Goal: Obtain resource: Download file/media

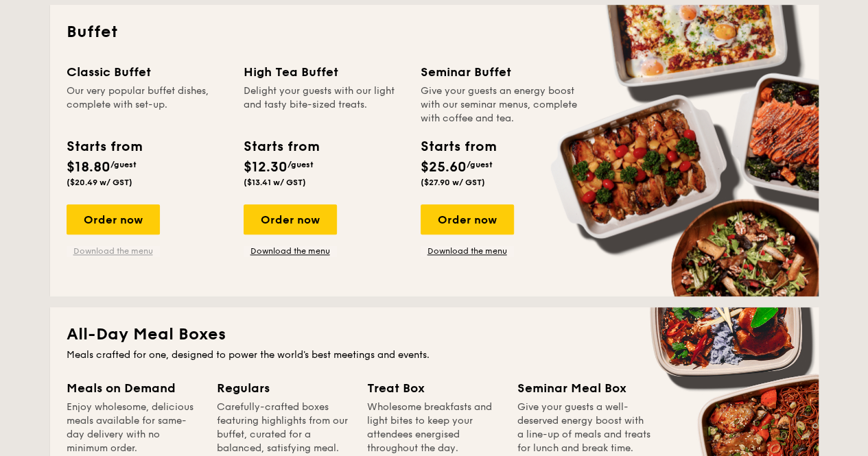
scroll to position [549, 0]
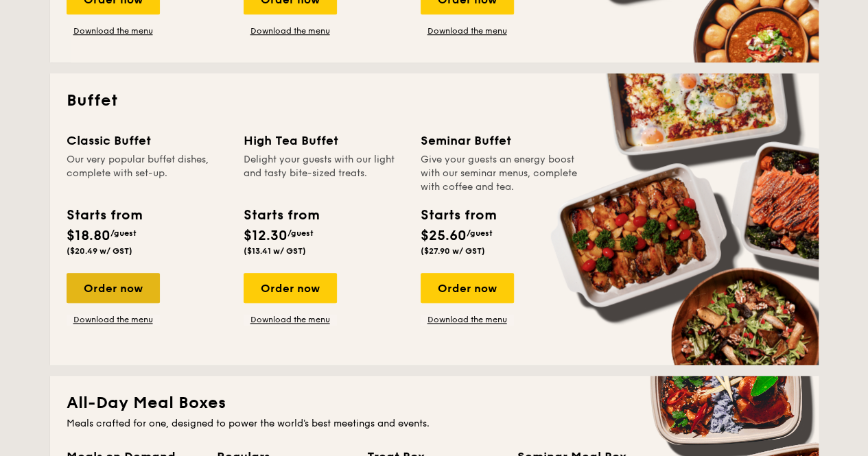
click at [130, 287] on div "Order now" at bounding box center [113, 288] width 93 height 30
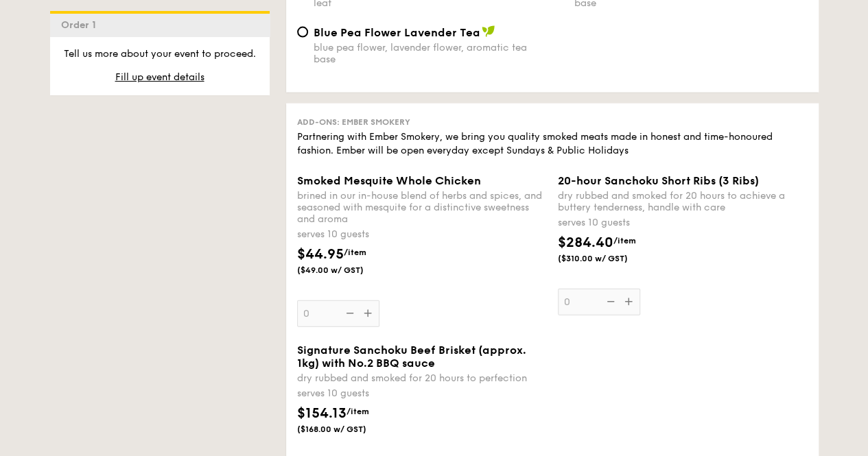
scroll to position [1647, 0]
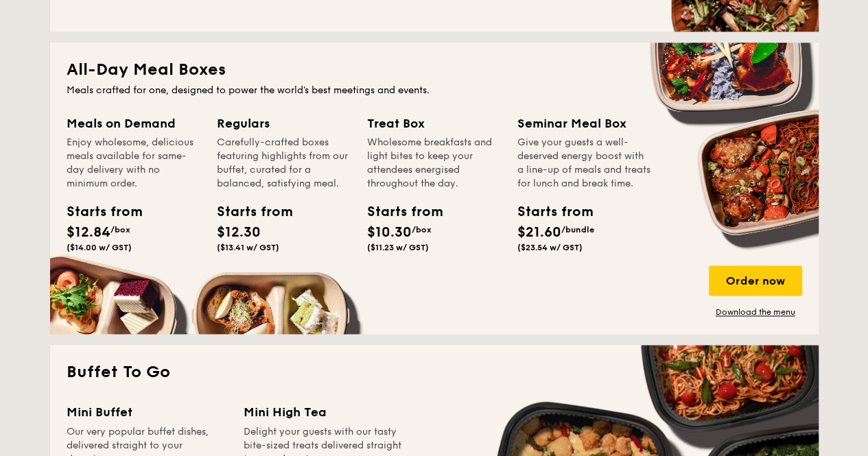
scroll to position [608, 0]
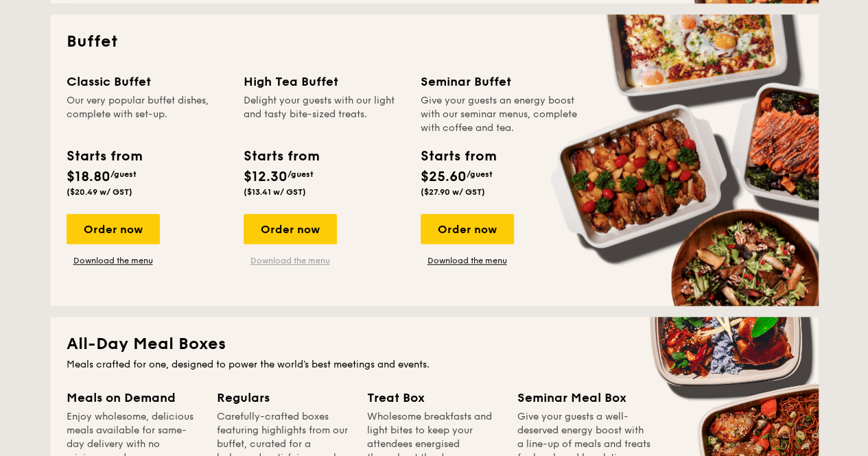
click at [289, 258] on link "Download the menu" at bounding box center [290, 260] width 93 height 11
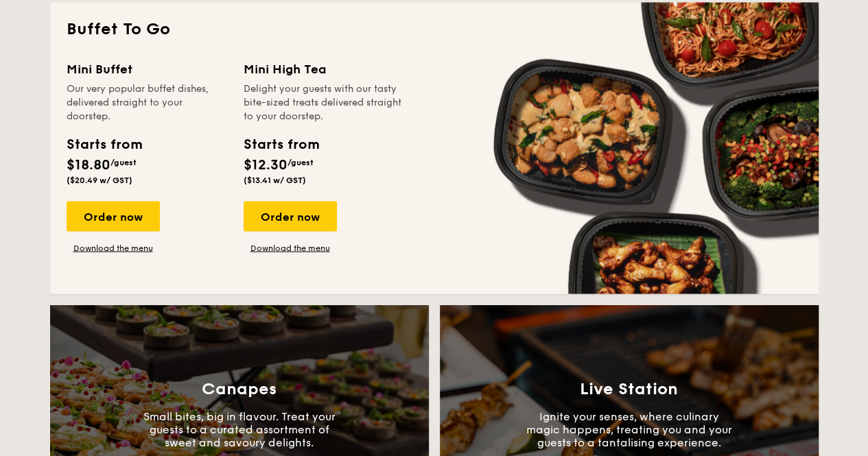
scroll to position [1431, 0]
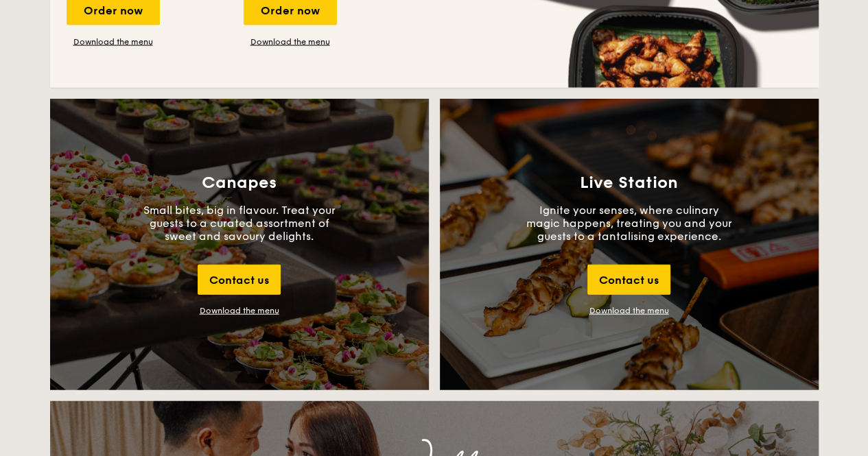
click at [247, 307] on div "Download the menu" at bounding box center [240, 311] width 80 height 10
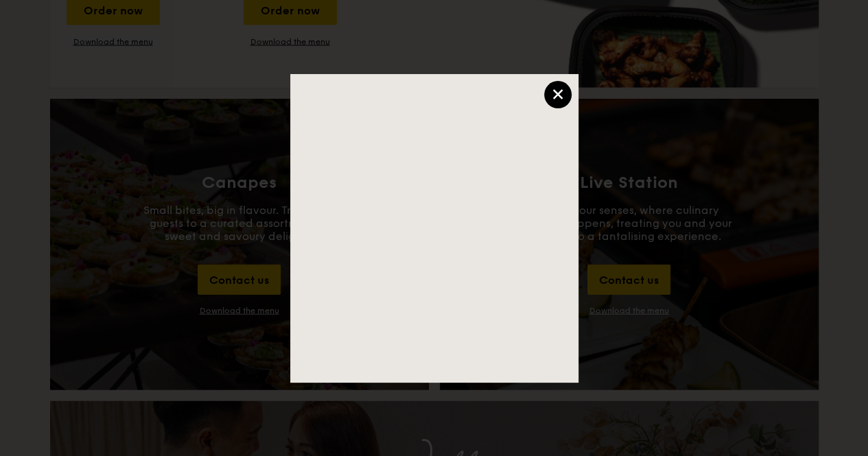
click at [554, 86] on div "×" at bounding box center [557, 94] width 27 height 27
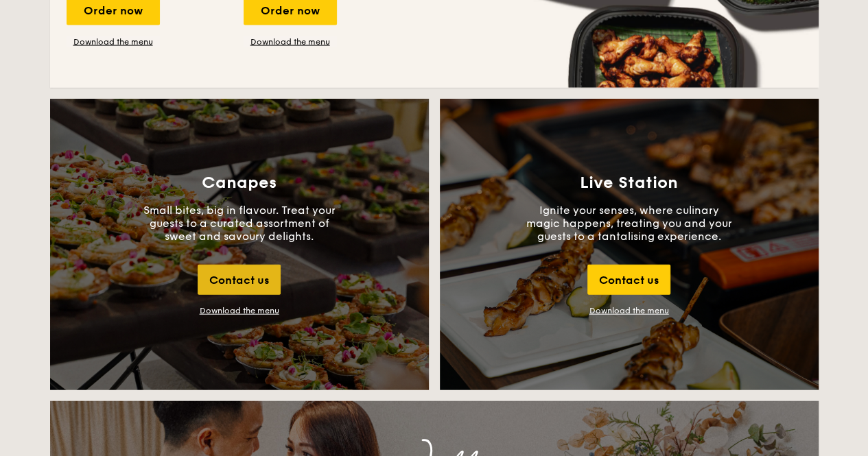
click at [220, 277] on div "Contact us" at bounding box center [239, 280] width 83 height 30
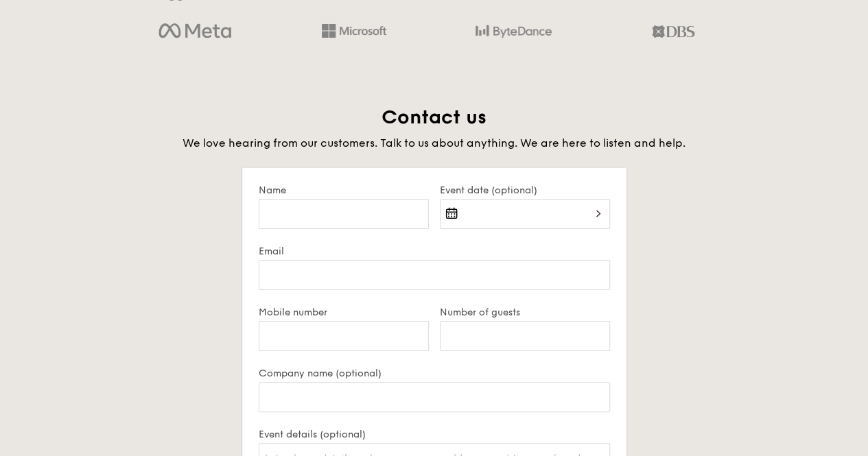
scroll to position [2657, 0]
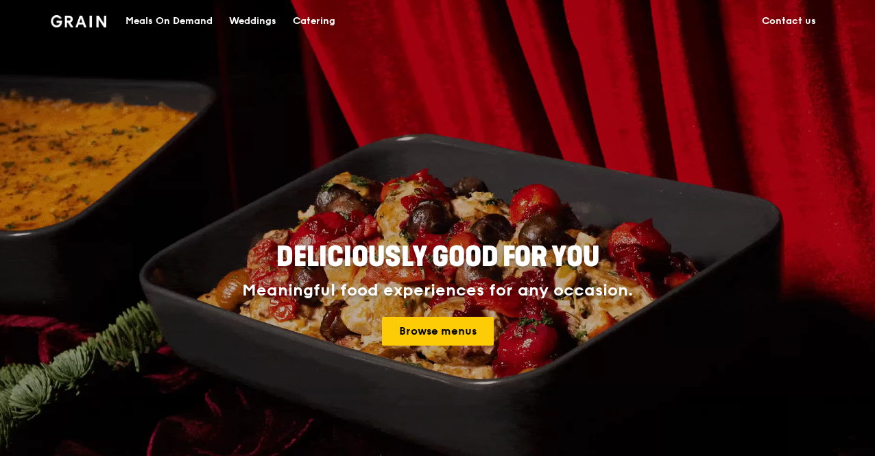
click at [325, 16] on div "Catering" at bounding box center [314, 21] width 43 height 41
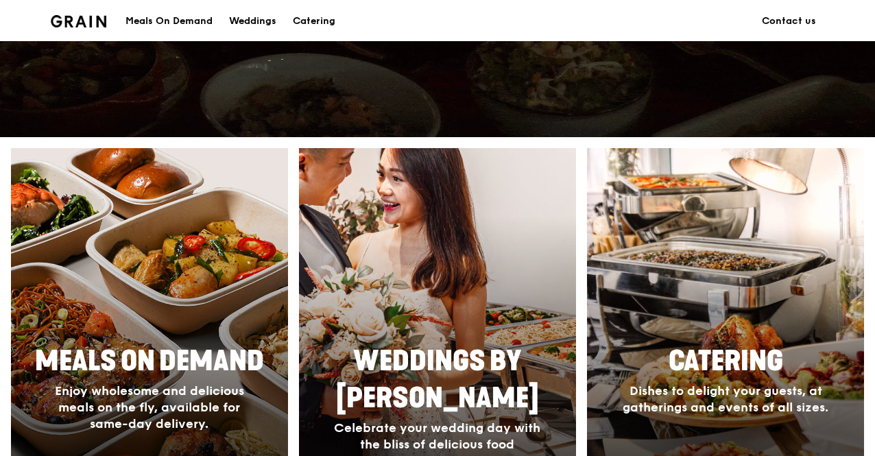
scroll to position [137, 0]
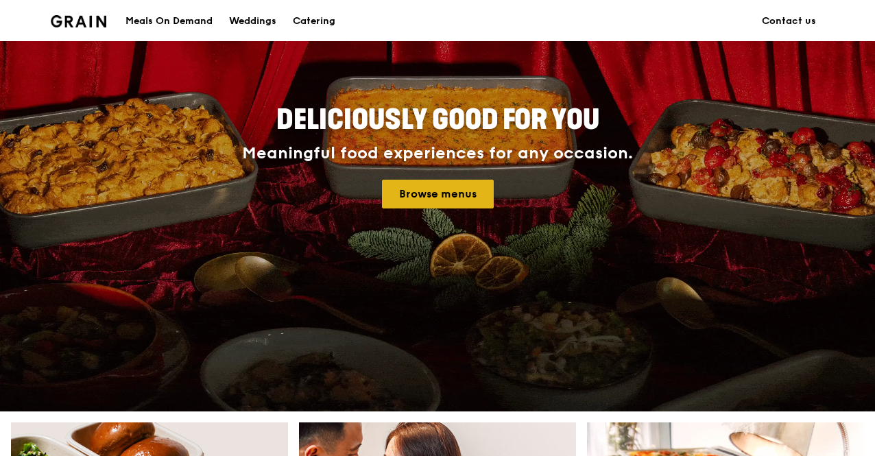
click at [435, 196] on link "Browse menus" at bounding box center [438, 194] width 112 height 29
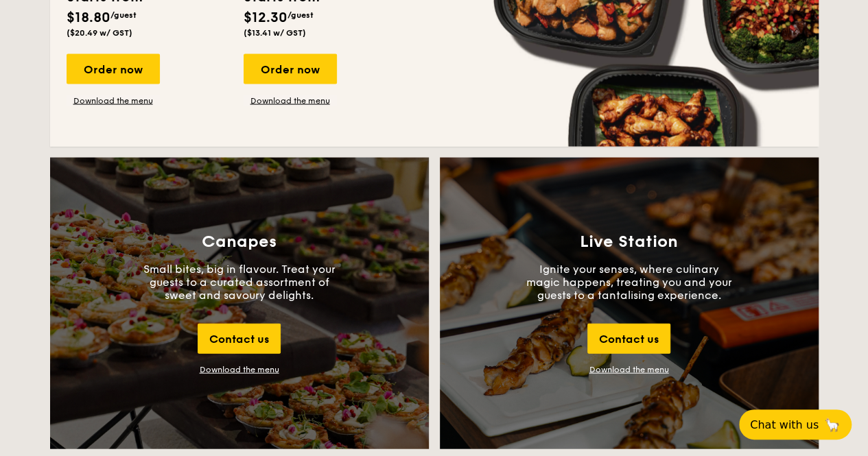
scroll to position [1509, 0]
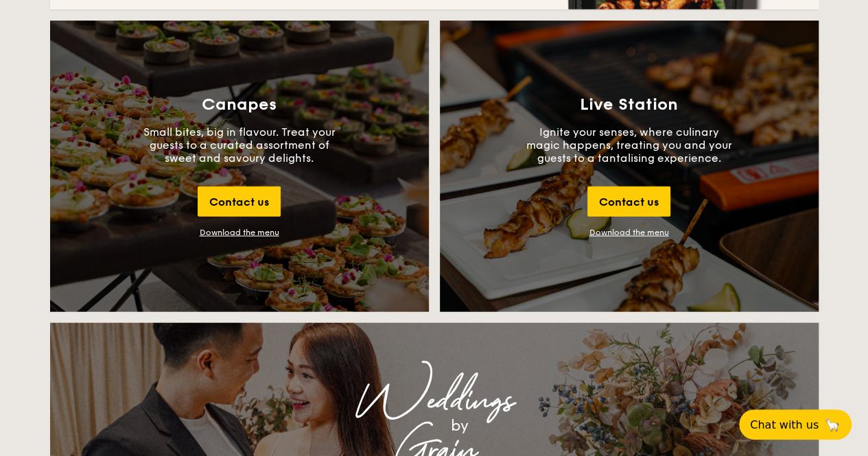
click at [255, 228] on div "Download the menu" at bounding box center [240, 233] width 80 height 10
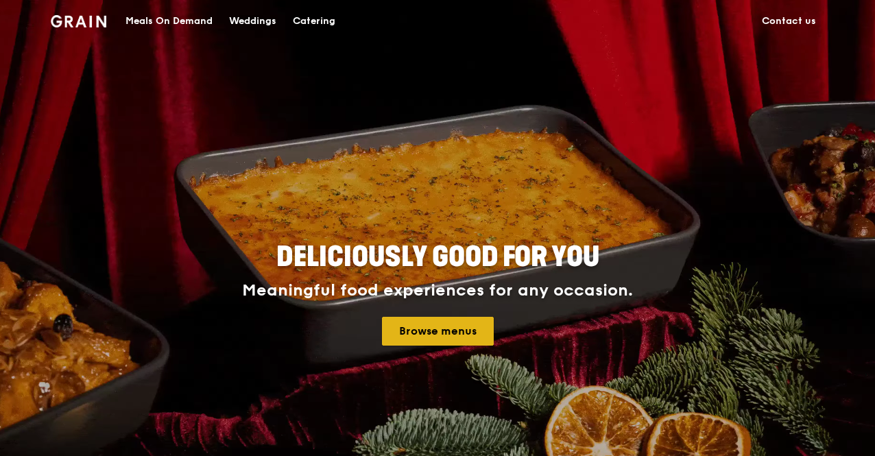
click at [422, 331] on link "Browse menus" at bounding box center [438, 331] width 112 height 29
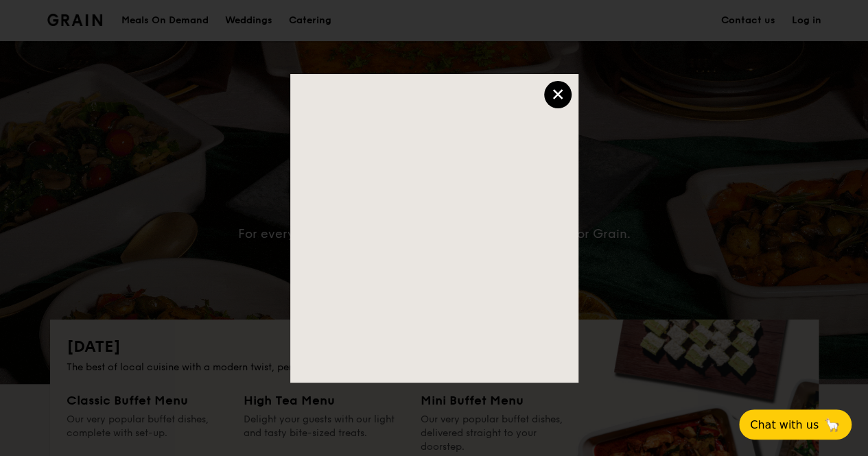
click at [547, 95] on div "×" at bounding box center [557, 94] width 27 height 27
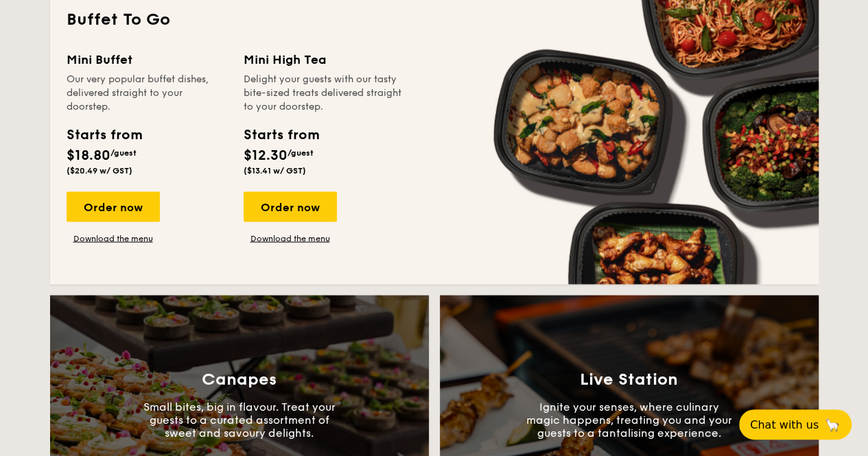
scroll to position [1441, 0]
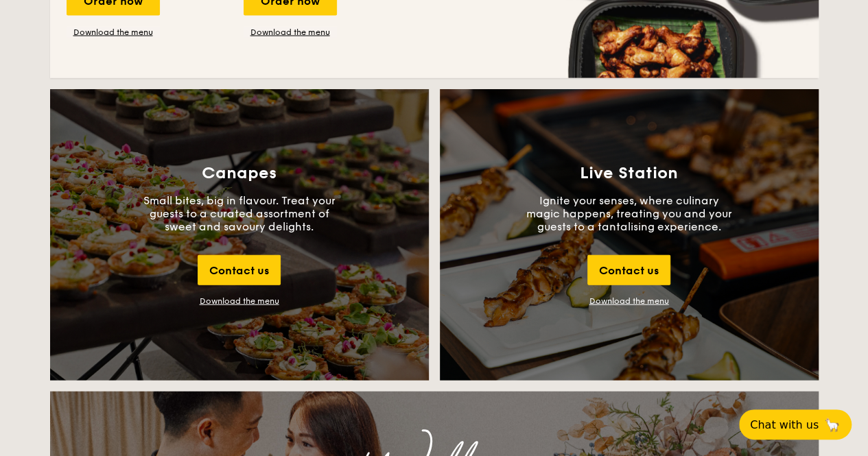
click at [251, 302] on div "Download the menu" at bounding box center [240, 301] width 80 height 10
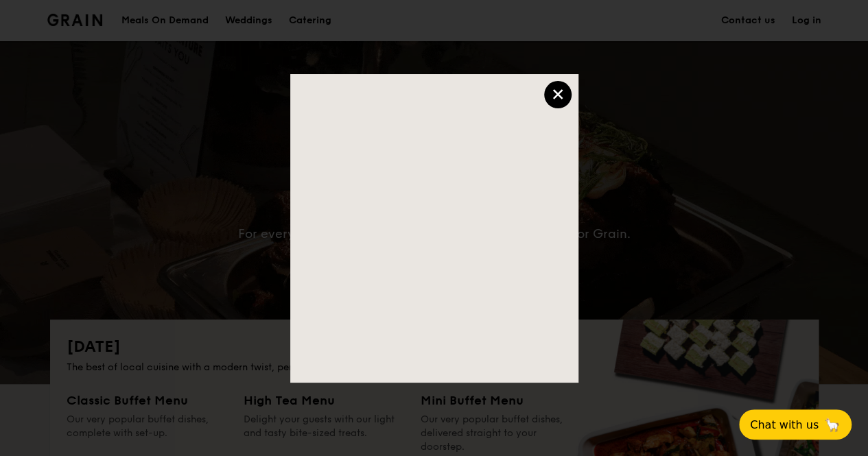
click at [557, 104] on div "×" at bounding box center [557, 94] width 27 height 27
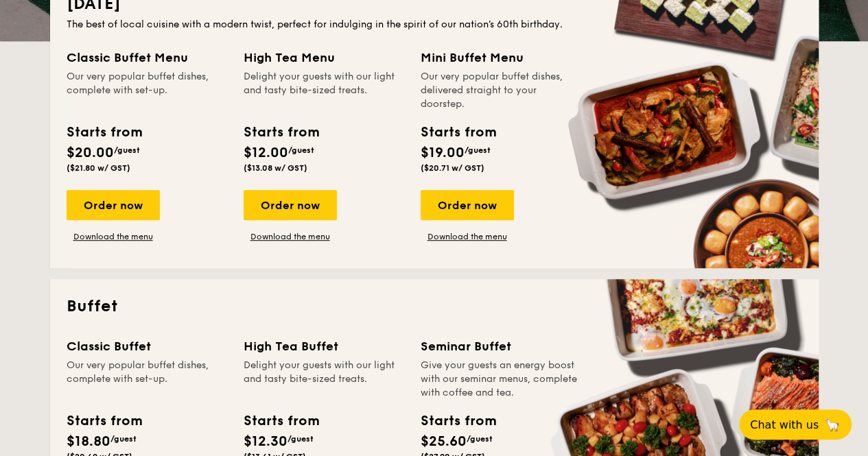
scroll to position [274, 0]
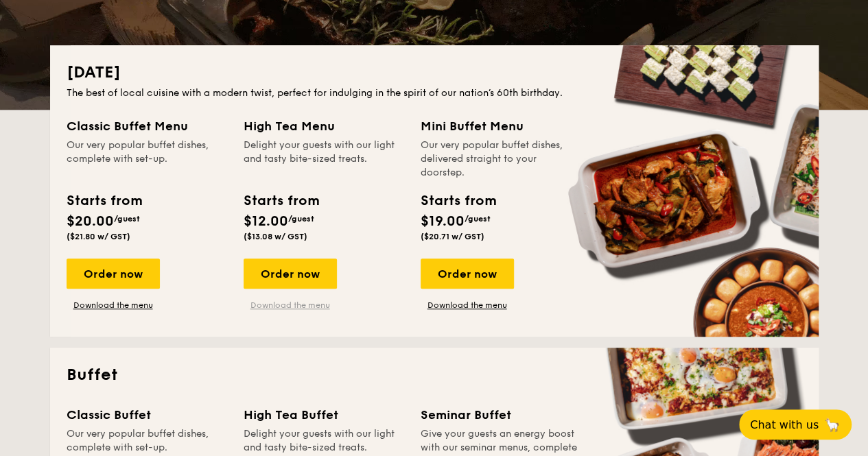
click at [312, 305] on link "Download the menu" at bounding box center [290, 305] width 93 height 11
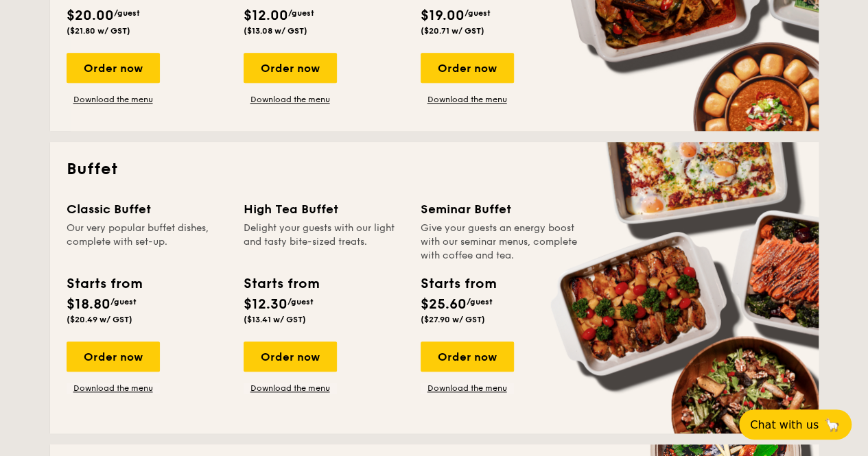
scroll to position [617, 0]
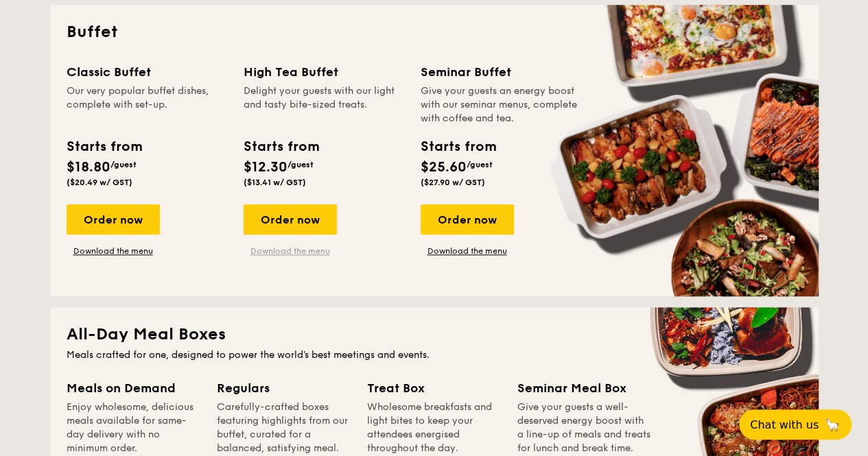
click at [305, 252] on link "Download the menu" at bounding box center [290, 251] width 93 height 11
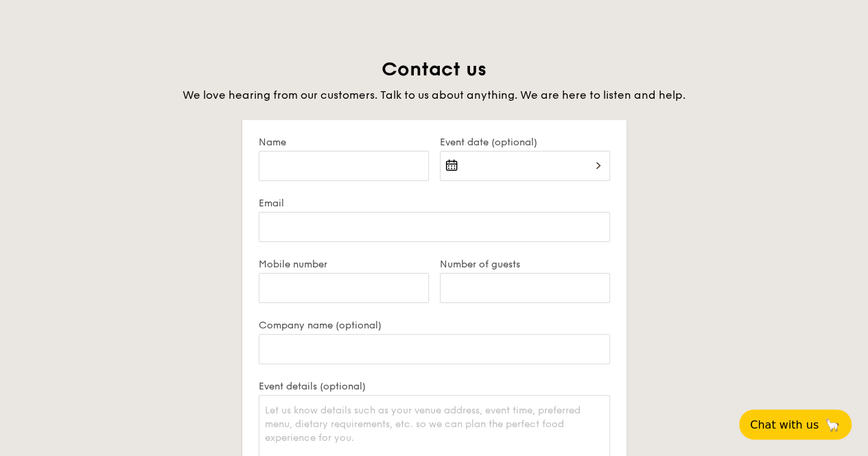
scroll to position [2333, 0]
